Goal: Task Accomplishment & Management: Use online tool/utility

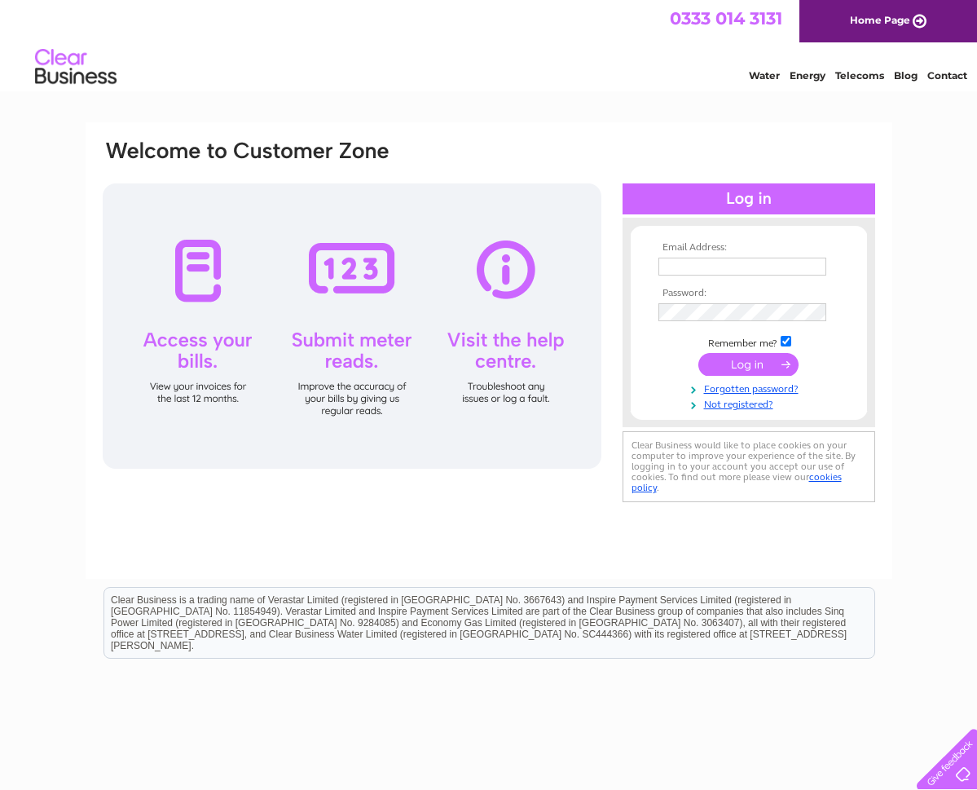
type input "[EMAIL_ADDRESS][DOMAIN_NAME]"
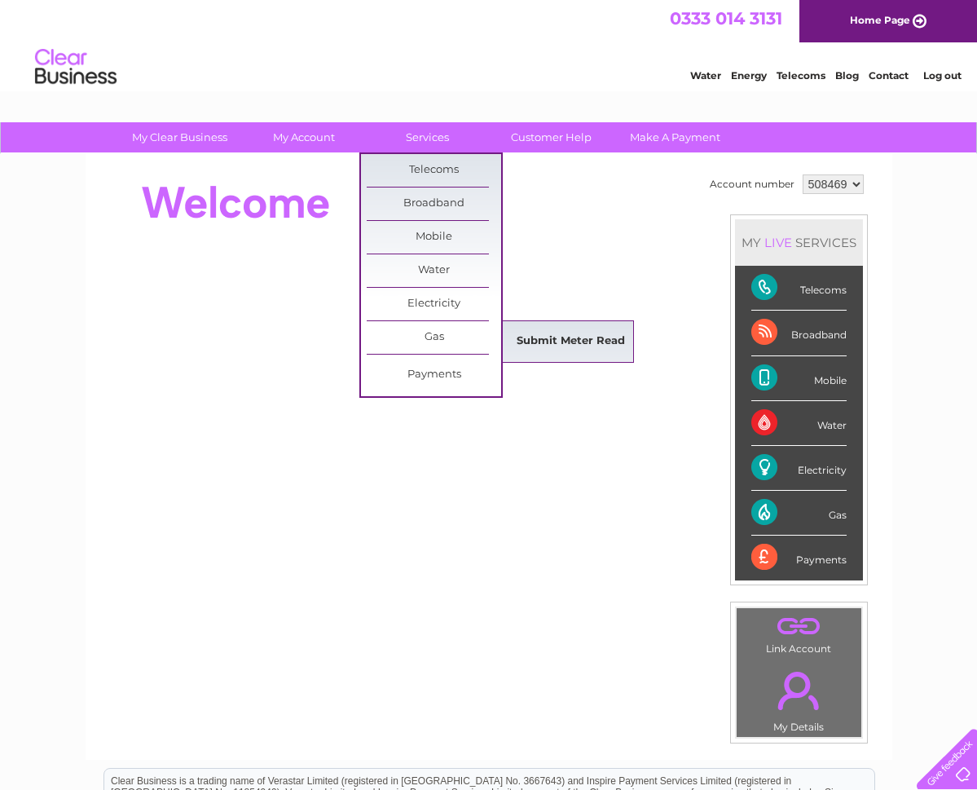
click at [544, 346] on link "Submit Meter Read" at bounding box center [571, 341] width 134 height 33
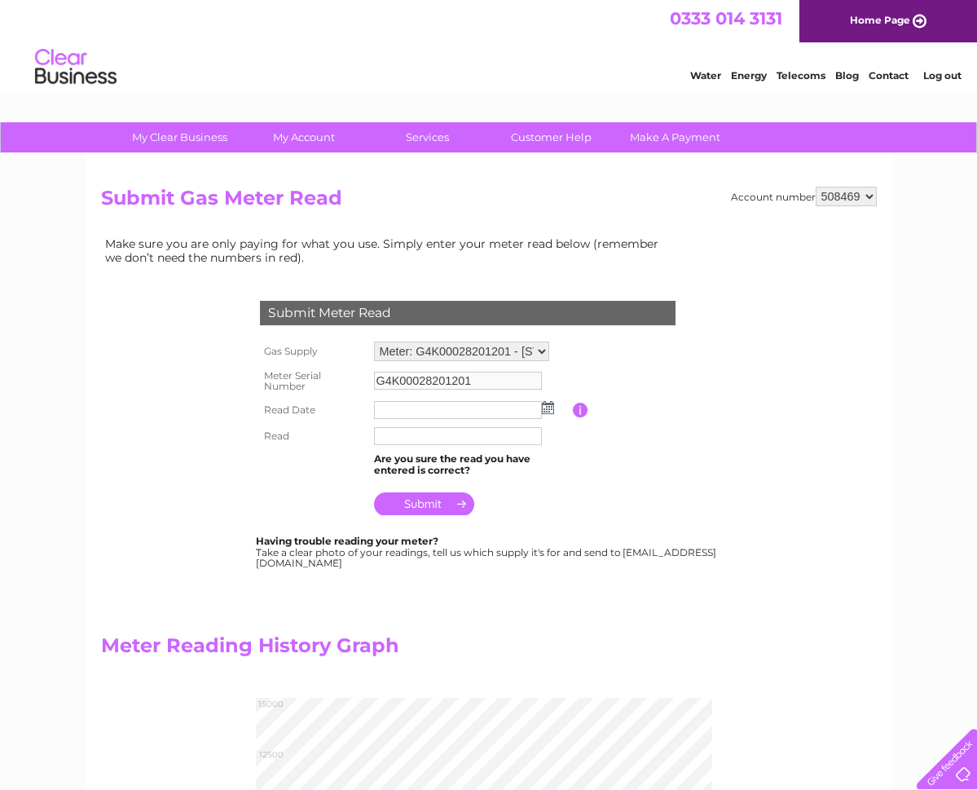
click at [547, 408] on img at bounding box center [548, 407] width 12 height 13
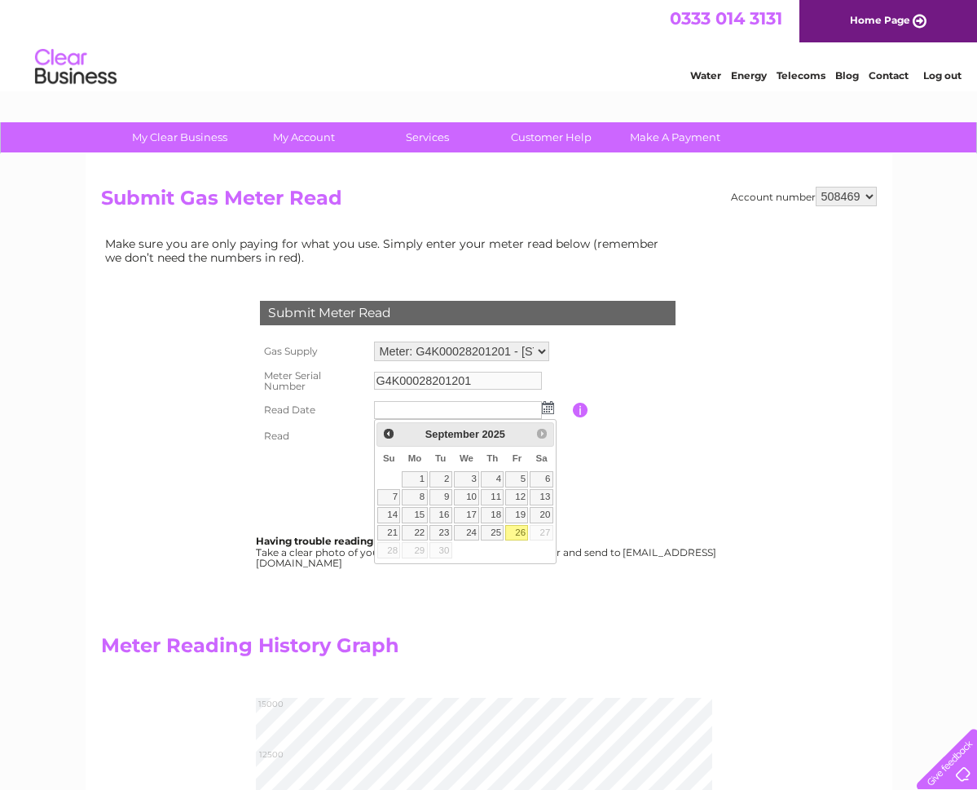
click at [515, 528] on link "26" at bounding box center [516, 533] width 23 height 16
type input "2025/09/26"
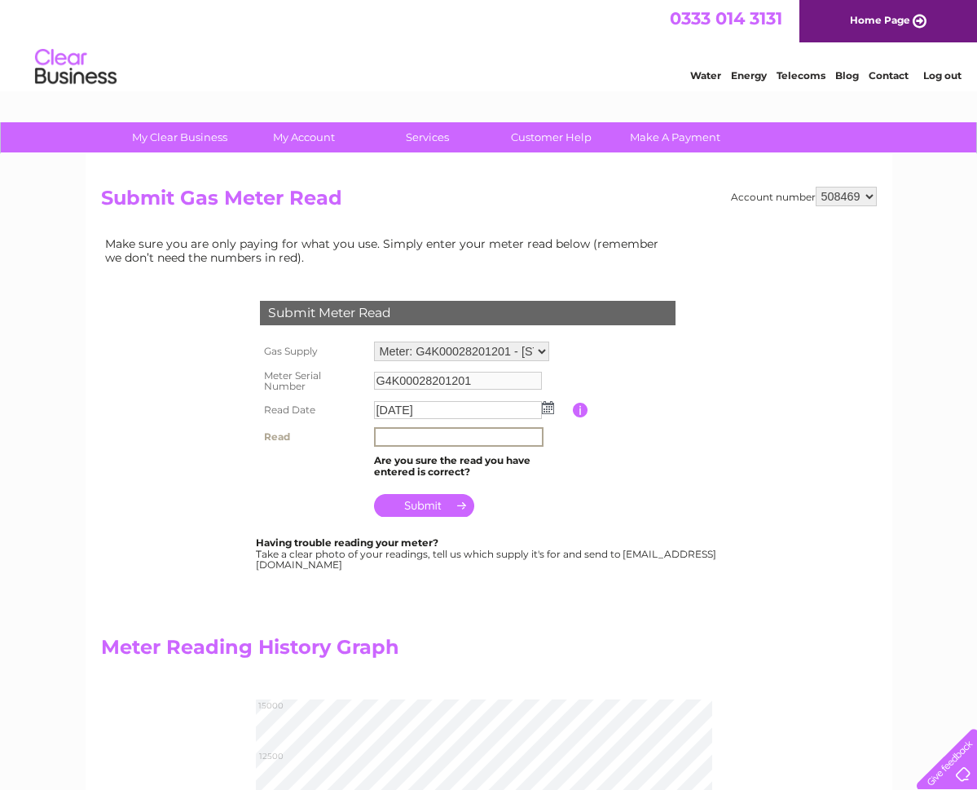
click at [393, 434] on input "text" at bounding box center [458, 437] width 169 height 20
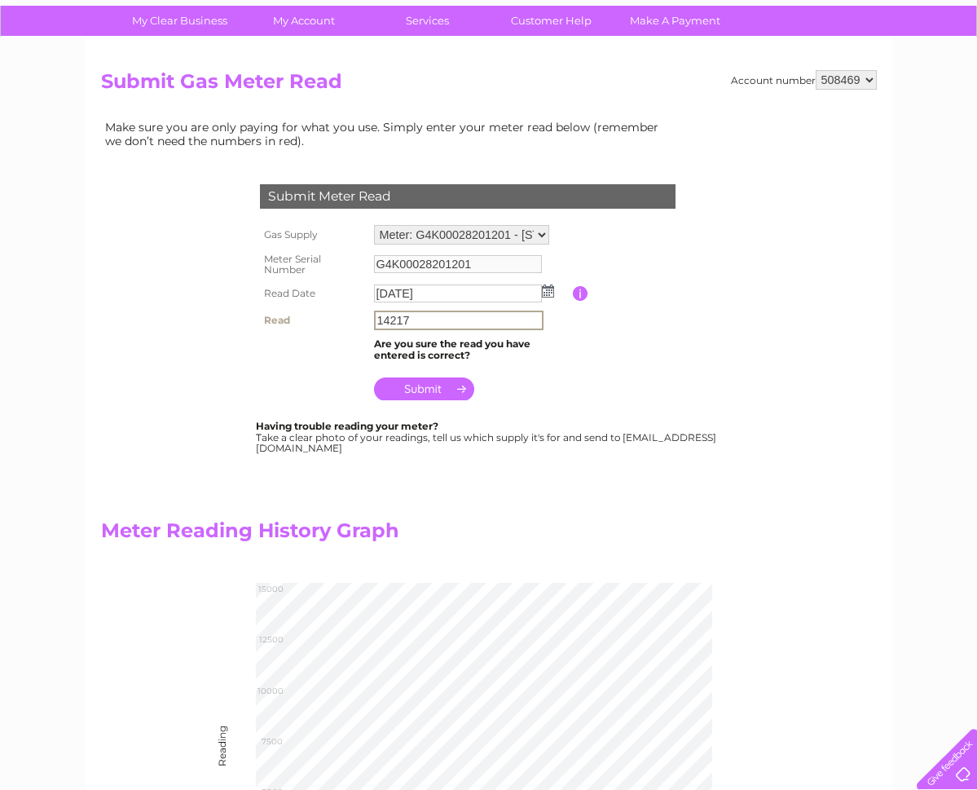
scroll to position [113, 0]
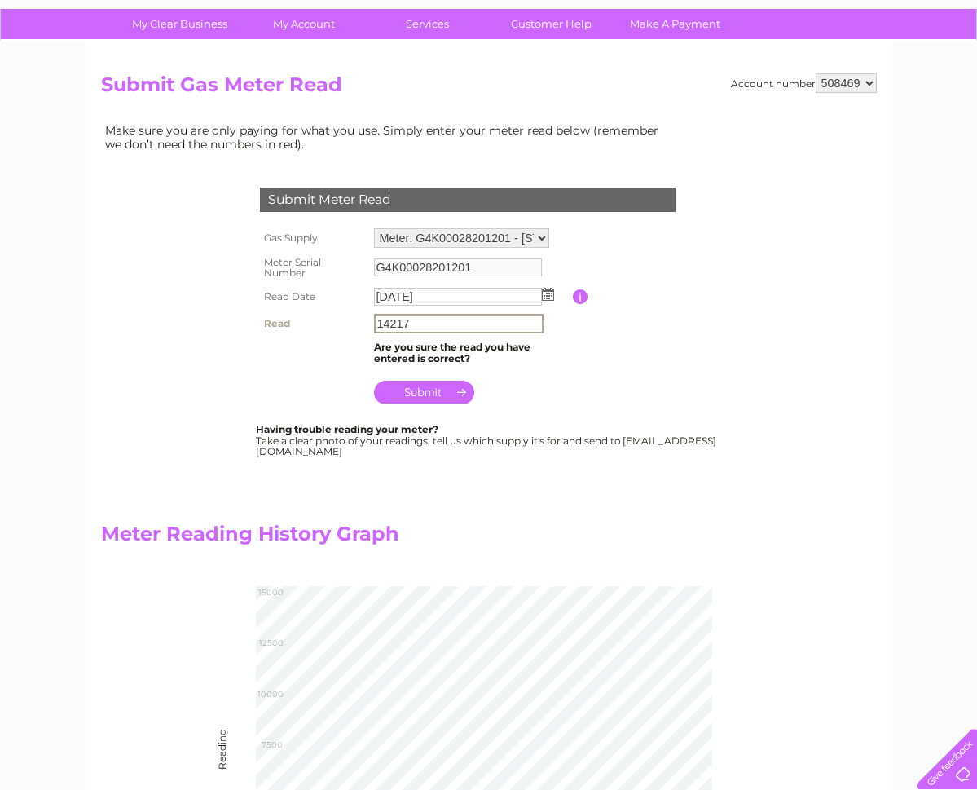
type input "14217"
click at [429, 390] on input "submit" at bounding box center [424, 392] width 100 height 23
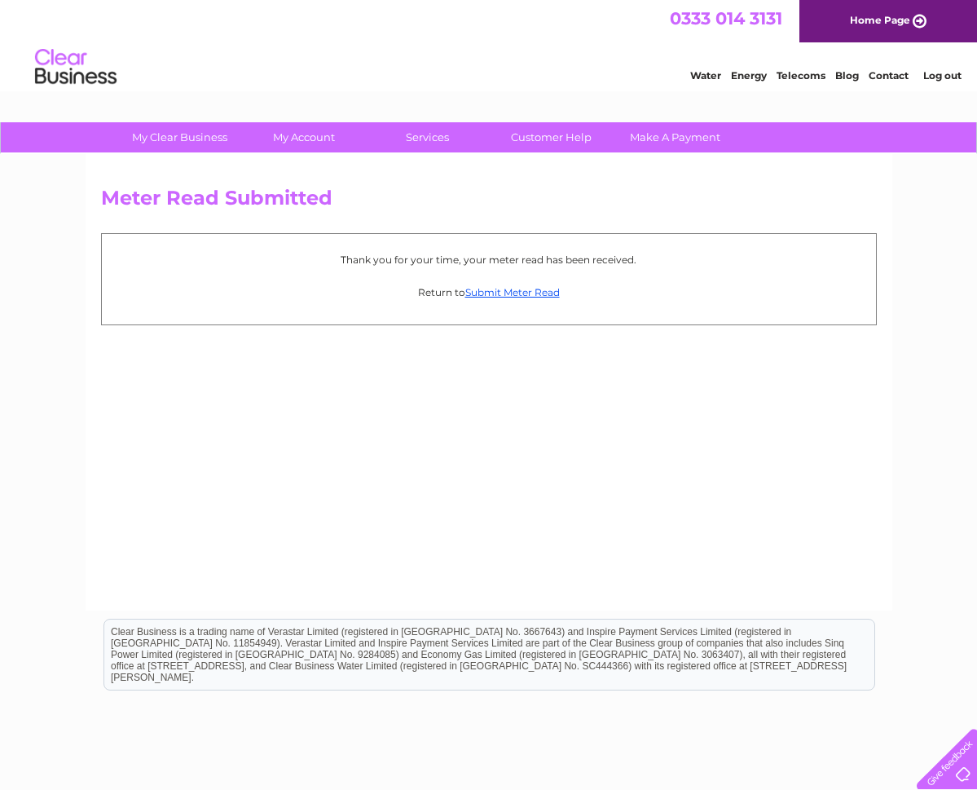
click at [949, 78] on link "Log out" at bounding box center [942, 75] width 38 height 12
